Goal: Task Accomplishment & Management: Use online tool/utility

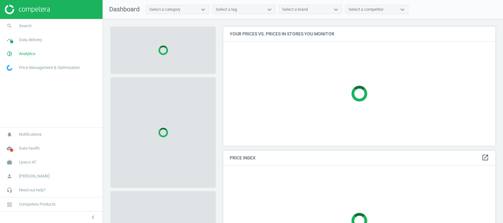
scroll to position [131, 278]
click at [24, 162] on span "Lyreco AT" at bounding box center [27, 163] width 17 height 6
click at [26, 142] on span "Switch campaign" at bounding box center [21, 143] width 28 height 5
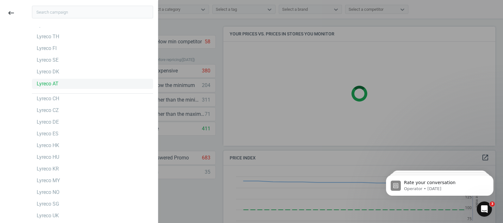
scroll to position [137, 278]
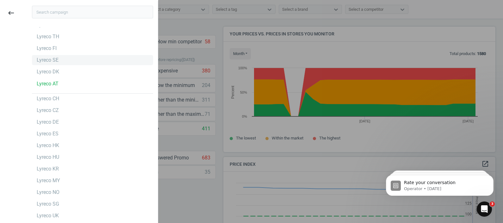
click at [68, 62] on div "Lyreco SE" at bounding box center [92, 60] width 121 height 10
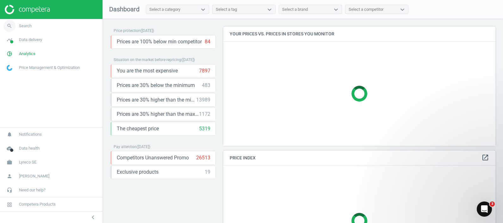
click at [70, 28] on link "search Search" at bounding box center [51, 26] width 103 height 14
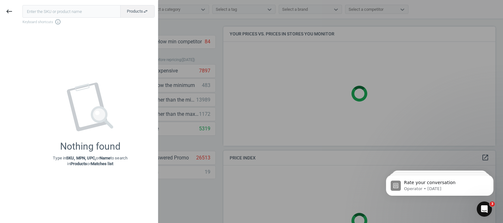
type input "879024"
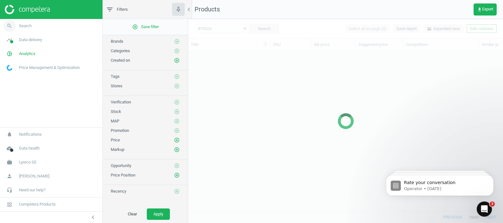
scroll to position [148, 309]
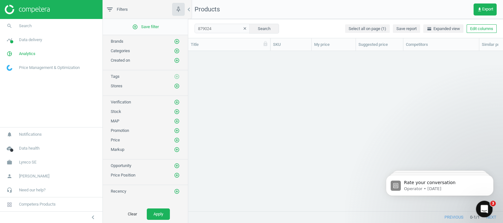
click at [482, 205] on icon "Open Intercom Messenger" at bounding box center [484, 208] width 10 height 10
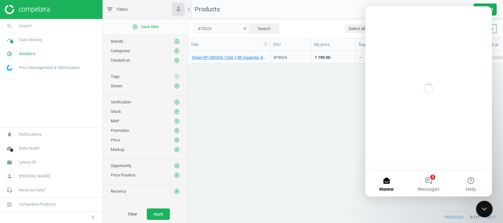
scroll to position [0, 0]
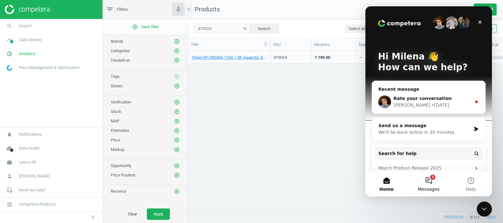
click at [424, 176] on button "3 Messages" at bounding box center [429, 183] width 42 height 25
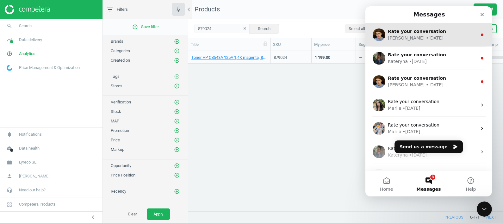
click at [424, 39] on div "[PERSON_NAME] • [DATE]" at bounding box center [432, 38] width 89 height 7
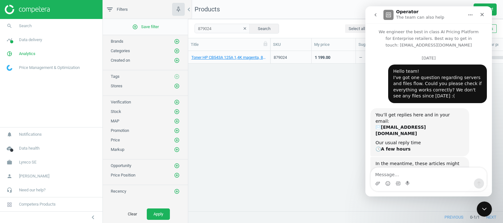
scroll to position [39, 0]
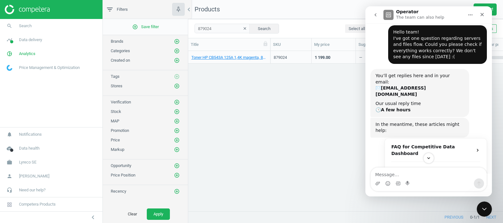
click at [375, 14] on icon "go back" at bounding box center [375, 14] width 5 height 5
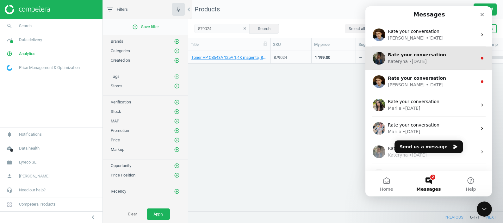
click at [401, 58] on div "Kateryna" at bounding box center [398, 61] width 20 height 7
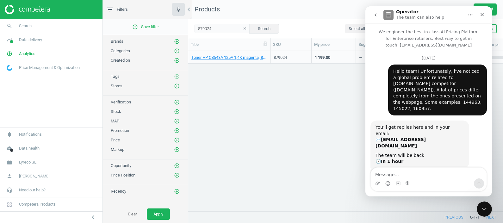
scroll to position [39, 0]
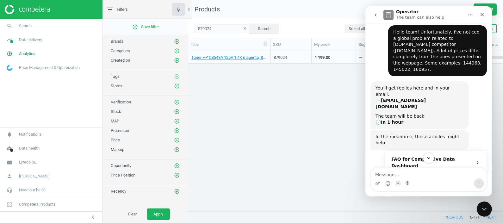
click at [376, 18] on button "go back" at bounding box center [376, 15] width 12 height 12
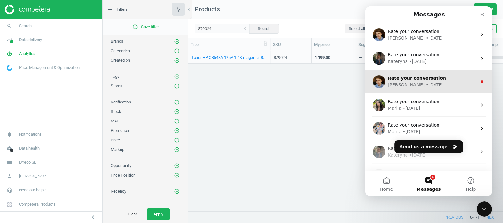
click at [412, 81] on span "Rate your conversation" at bounding box center [417, 78] width 58 height 5
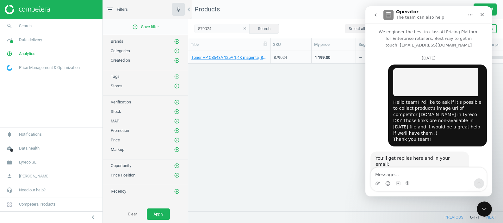
scroll to position [25, 0]
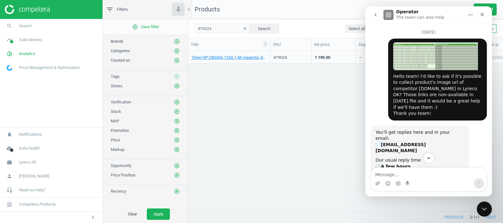
click at [377, 17] on button "go back" at bounding box center [376, 15] width 12 height 12
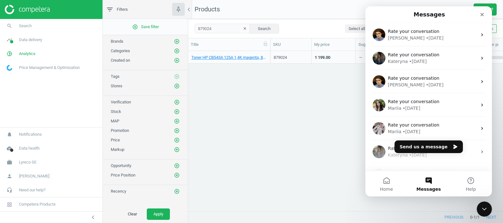
scroll to position [0, 0]
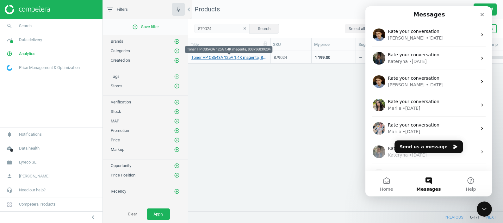
click at [243, 58] on link "Toner HP CB543A 125A 1,4K magenta, 808736839204" at bounding box center [230, 58] width 76 height 6
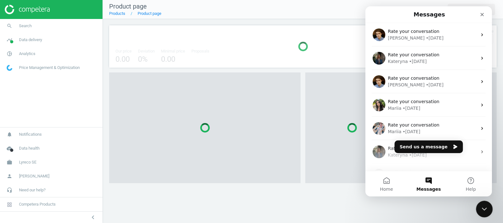
click at [488, 205] on div "Close Intercom Messenger" at bounding box center [483, 208] width 15 height 15
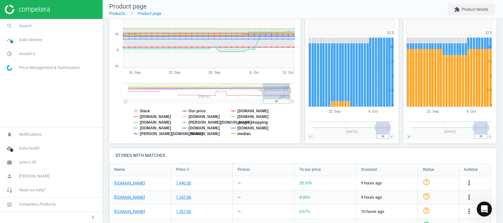
scroll to position [76, 0]
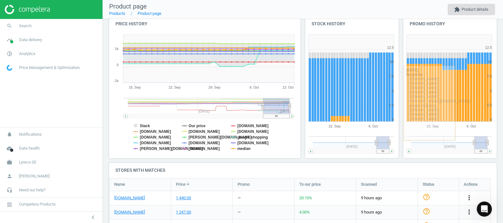
click at [466, 8] on button "extension Product details" at bounding box center [471, 9] width 47 height 11
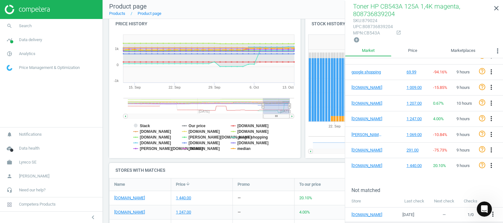
scroll to position [202, 0]
click at [424, 207] on link "Edit URL/product option" at bounding box center [437, 209] width 87 height 10
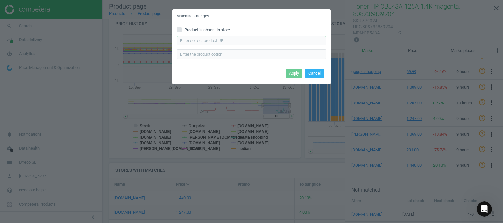
click at [228, 43] on input "text" at bounding box center [252, 40] width 150 height 9
click at [196, 41] on input "text" at bounding box center [252, 40] width 150 height 9
paste input "[URL][DOMAIN_NAME]"
type input "[URL][DOMAIN_NAME]"
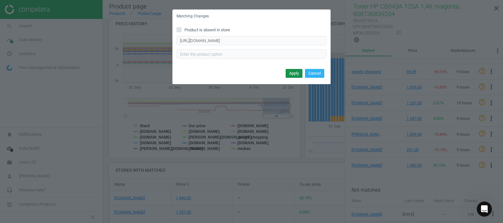
scroll to position [0, 0]
click at [295, 74] on button "Apply" at bounding box center [294, 73] width 17 height 9
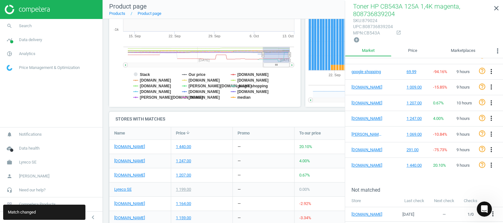
scroll to position [127, 0]
